Goal: Task Accomplishment & Management: Use online tool/utility

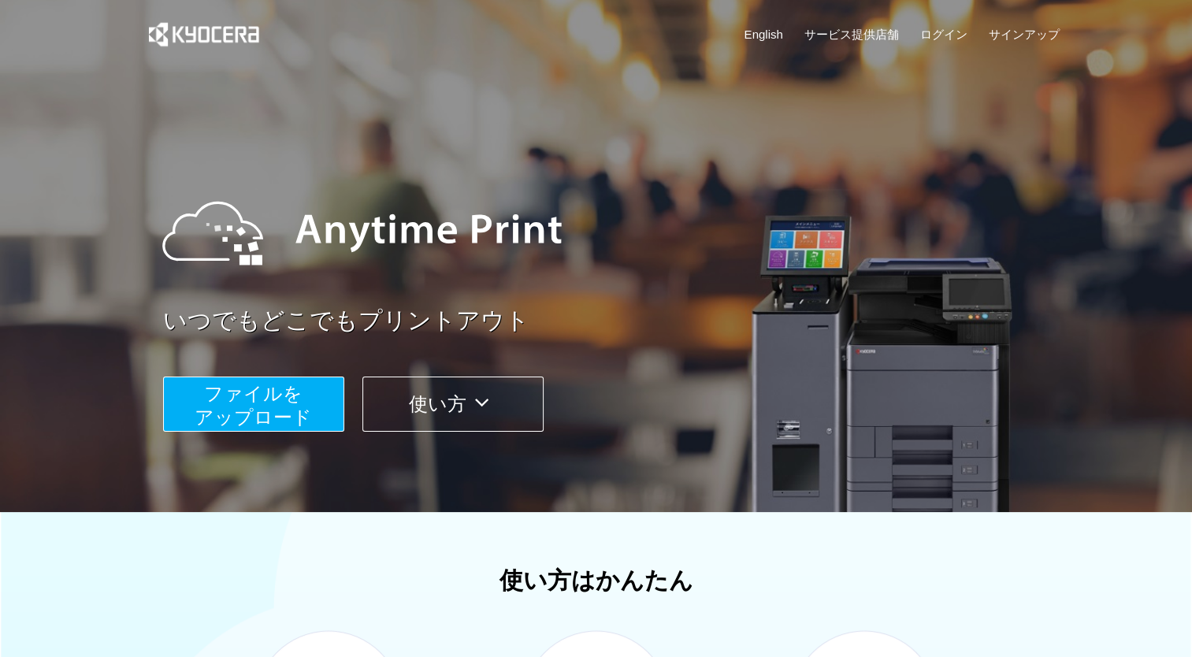
click at [274, 403] on span "ファイルを ​​アップロード" at bounding box center [253, 405] width 117 height 45
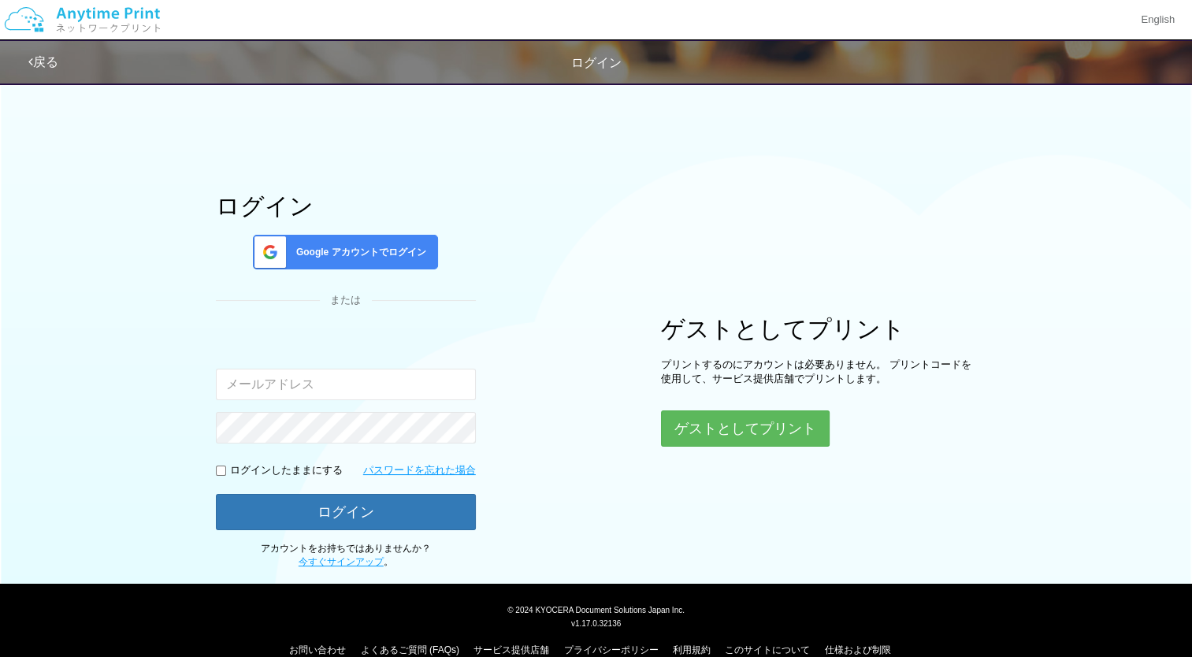
click at [734, 408] on div "ゲストとしてプリント プリントするのにアカウントは必要ありません。 プリントコードを使用して、サービス提供店舗でプリントします。 ゲストとしてプリント" at bounding box center [818, 381] width 315 height 131
click at [738, 421] on button "ゲストとしてプリント" at bounding box center [744, 428] width 167 height 35
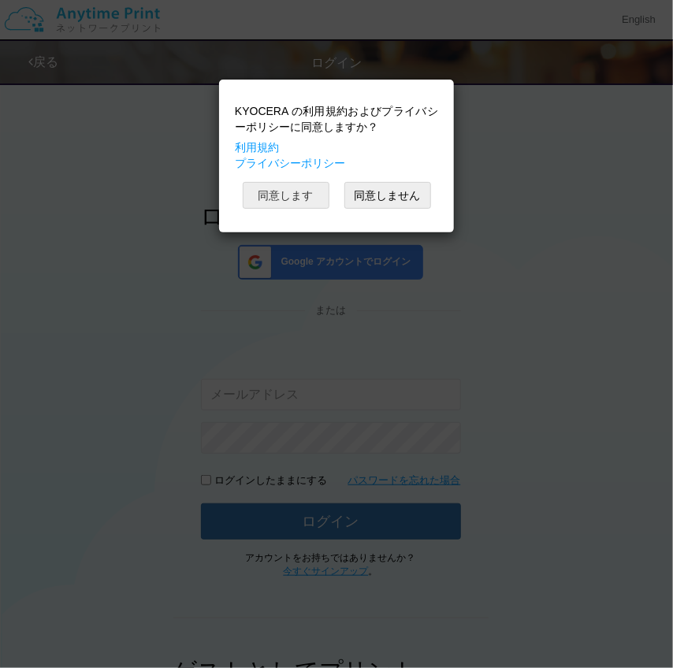
click at [283, 191] on button "同意します" at bounding box center [286, 195] width 87 height 27
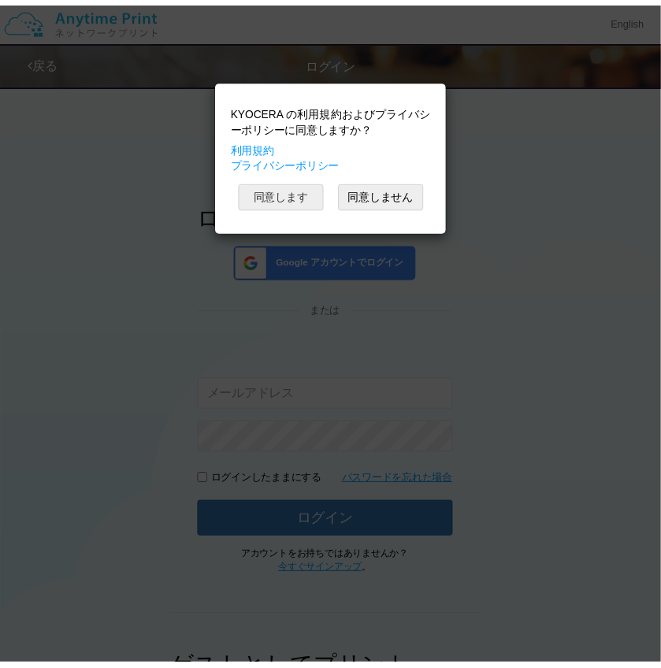
scroll to position [271, 0]
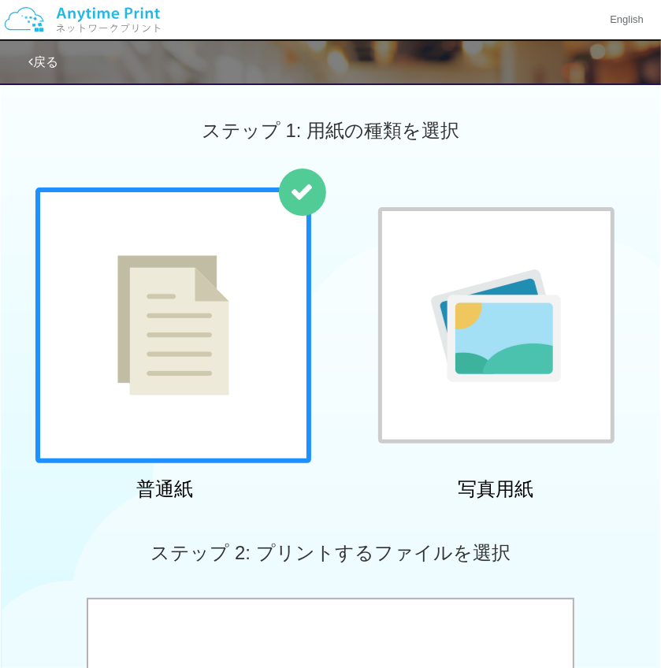
click at [231, 286] on div at bounding box center [173, 325] width 276 height 276
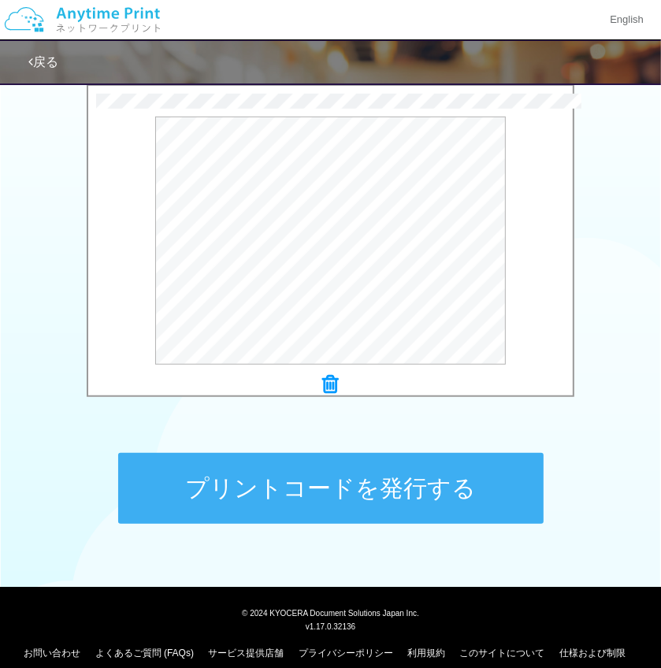
scroll to position [529, 0]
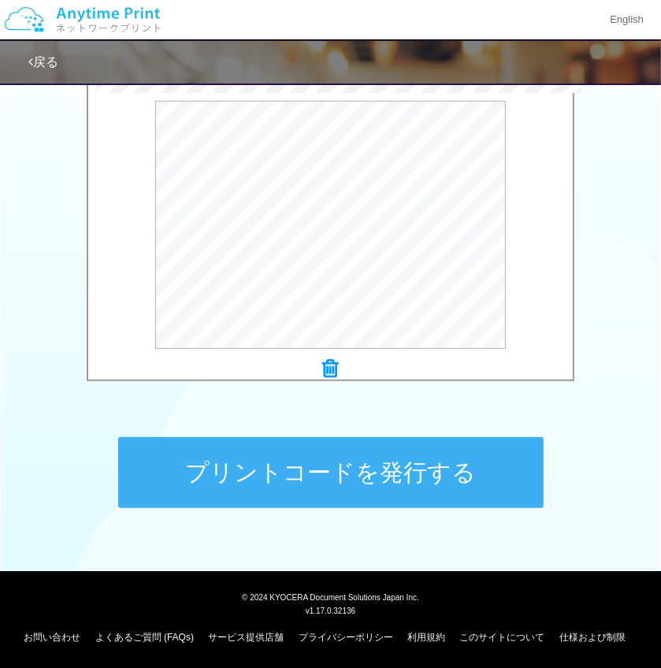
click at [416, 473] on button "プリントコードを発行する" at bounding box center [330, 472] width 425 height 71
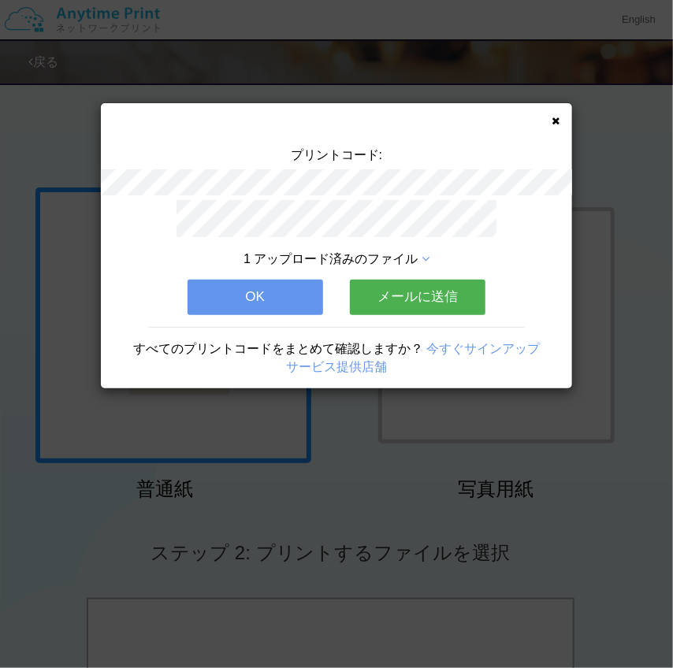
click at [250, 297] on button "OK" at bounding box center [254, 297] width 135 height 35
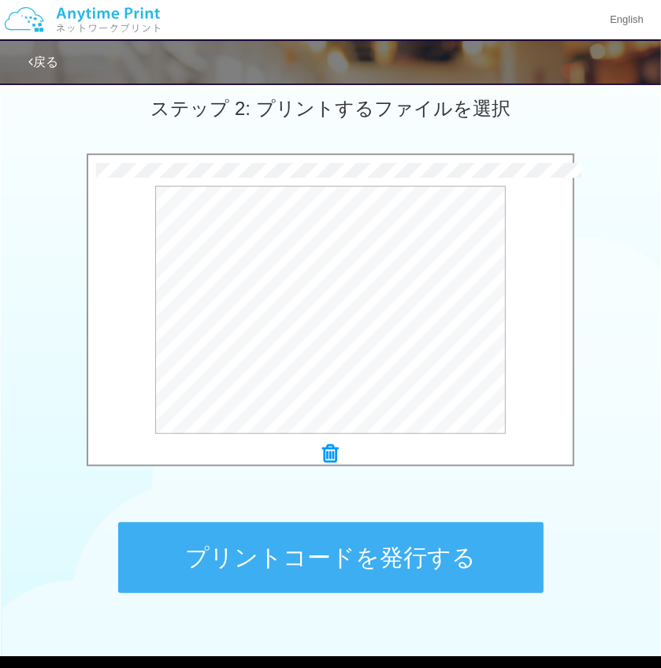
scroll to position [529, 0]
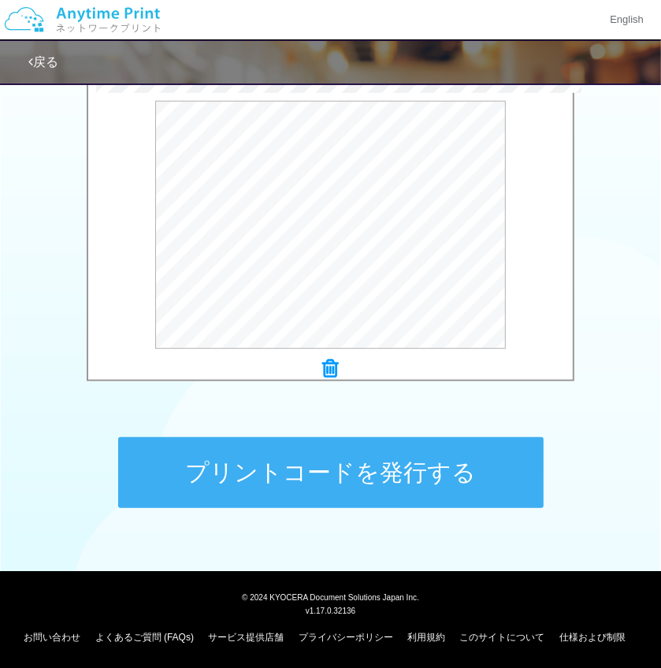
click at [347, 458] on button "プリントコードを発行する" at bounding box center [330, 472] width 425 height 71
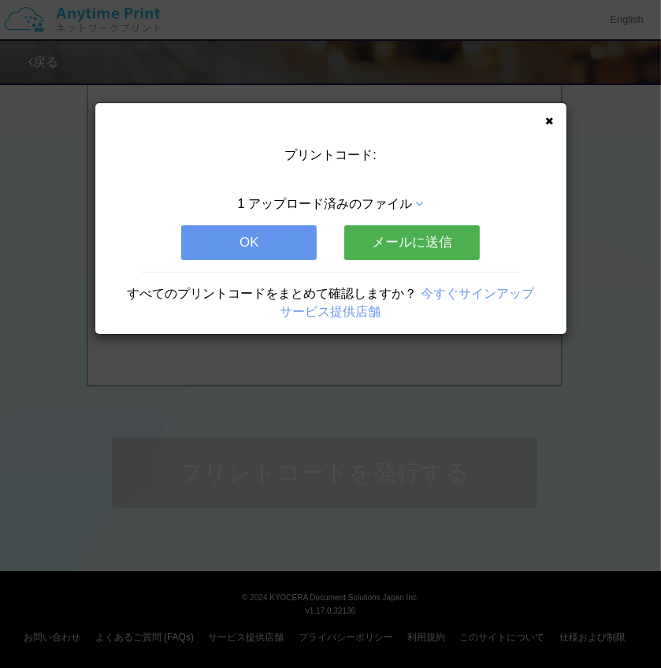
scroll to position [0, 0]
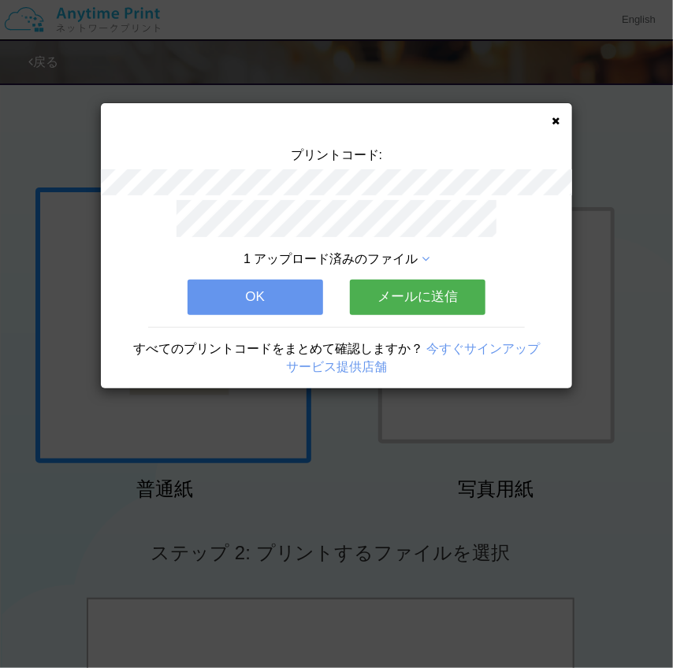
click at [281, 284] on button "OK" at bounding box center [254, 297] width 135 height 35
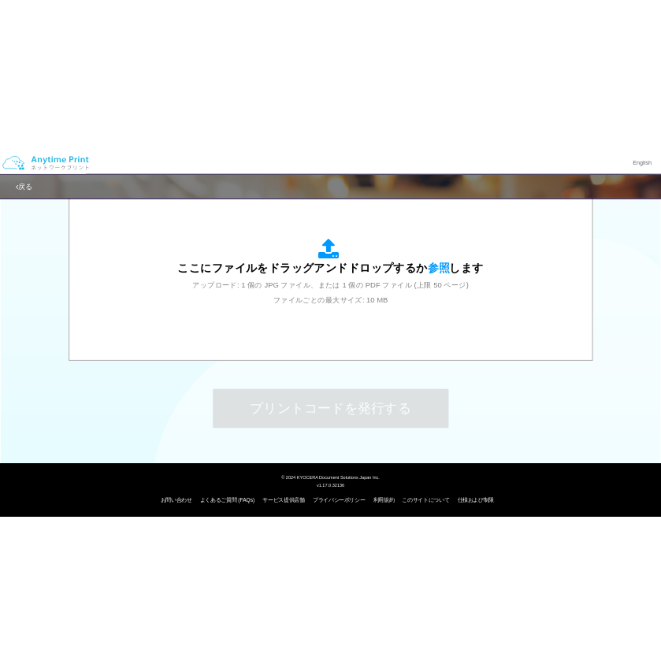
scroll to position [529, 0]
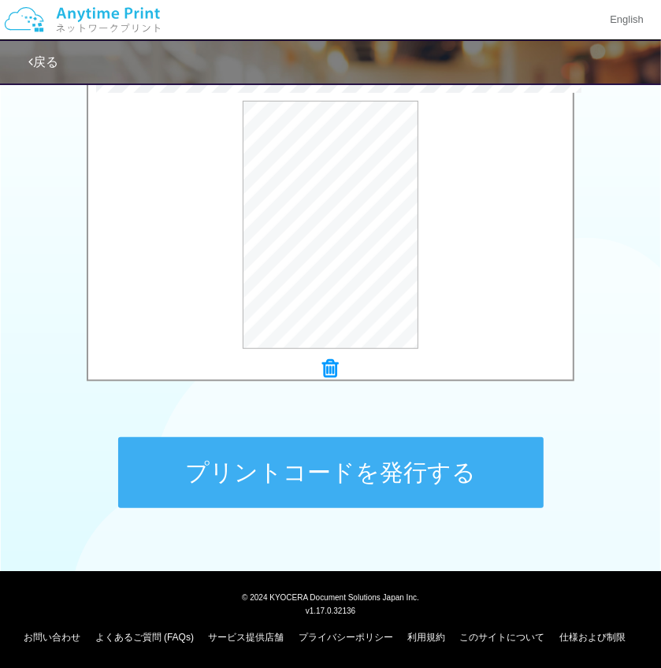
click at [399, 469] on button "プリントコードを発行する" at bounding box center [330, 472] width 425 height 71
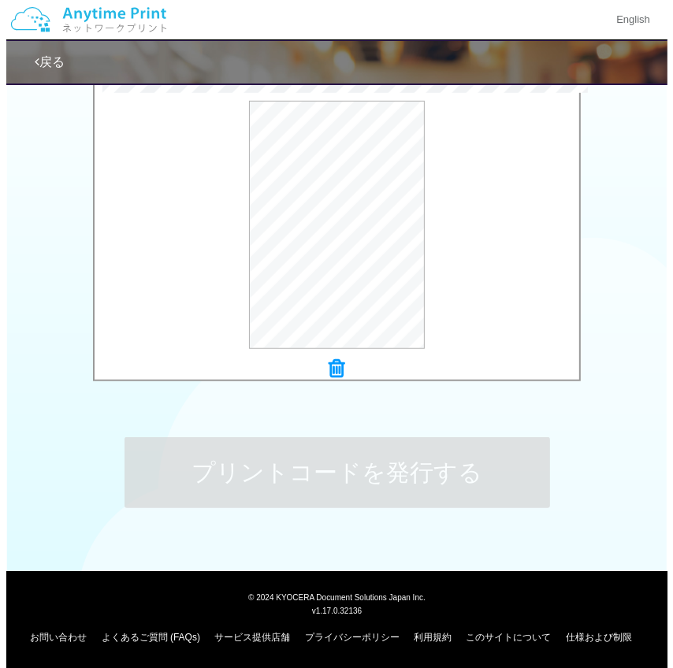
scroll to position [0, 0]
